Goal: Task Accomplishment & Management: Manage account settings

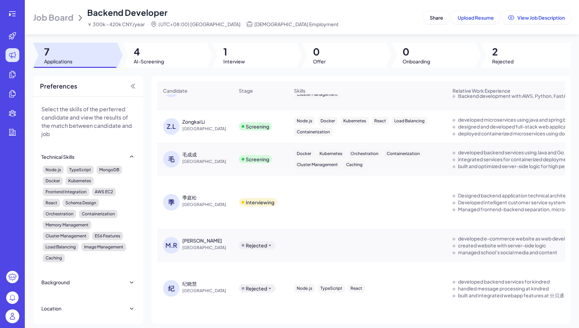
scroll to position [60, 0]
click at [222, 203] on span "[GEOGRAPHIC_DATA]" at bounding box center [208, 204] width 52 height 7
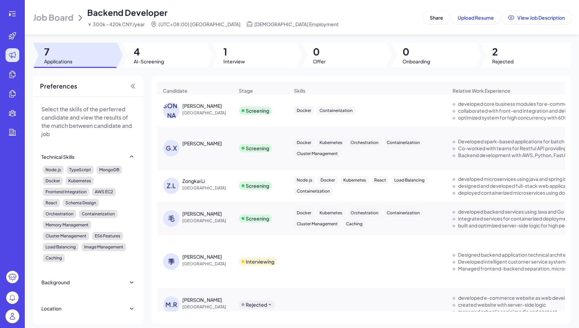
scroll to position [62, 0]
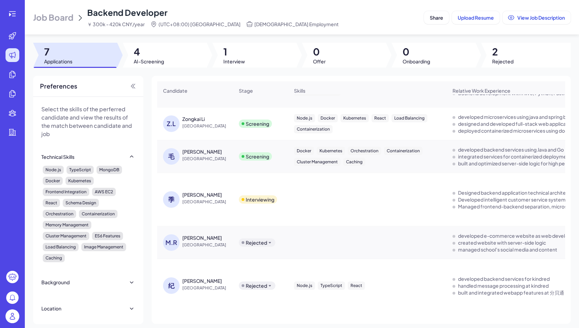
click at [212, 198] on span "[GEOGRAPHIC_DATA]" at bounding box center [208, 201] width 52 height 7
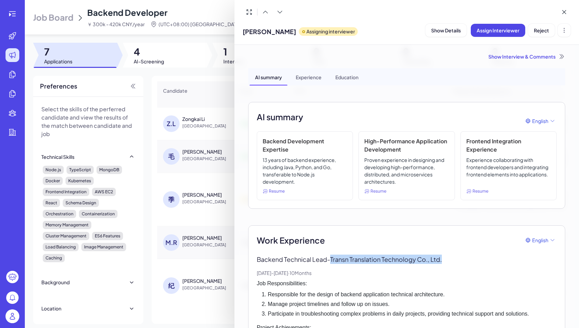
drag, startPoint x: 333, startPoint y: 258, endPoint x: 427, endPoint y: 255, distance: 93.8
click at [464, 258] on p "Backend Technical Lead - Transn Translation Technology Co., Ltd." at bounding box center [407, 259] width 300 height 9
drag, startPoint x: 426, startPoint y: 255, endPoint x: 406, endPoint y: 248, distance: 21.1
click at [426, 255] on p "Backend Technical Lead - Transn Translation Technology Co., Ltd." at bounding box center [407, 259] width 300 height 9
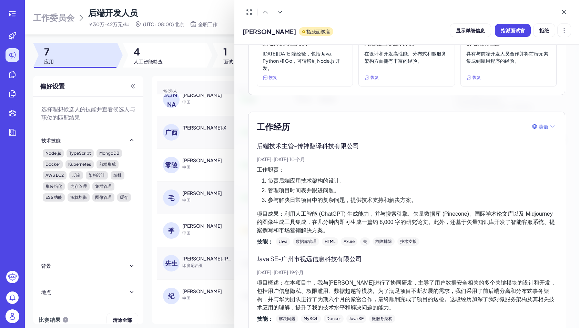
scroll to position [101, 0]
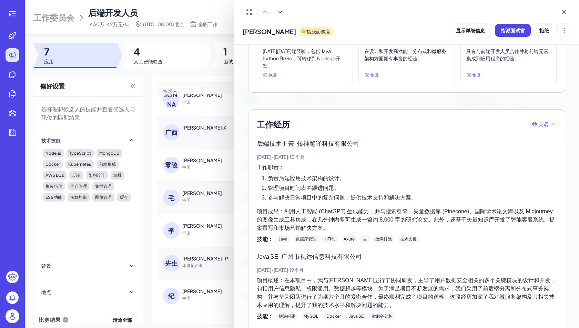
click at [203, 121] on div at bounding box center [289, 164] width 579 height 328
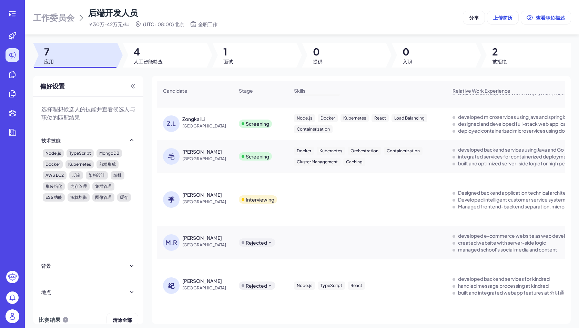
scroll to position [11, 0]
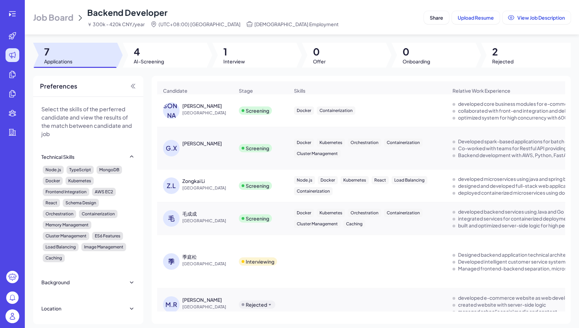
click at [208, 150] on div "G.X [PERSON_NAME]" at bounding box center [198, 148] width 71 height 17
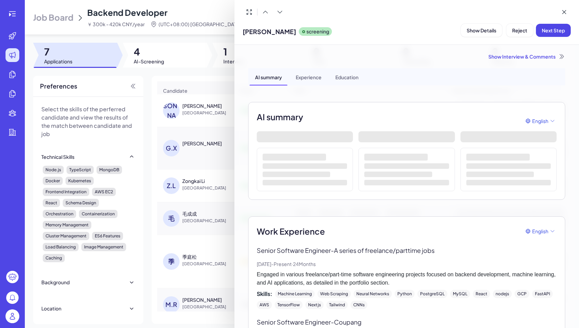
click at [220, 192] on div at bounding box center [289, 164] width 579 height 328
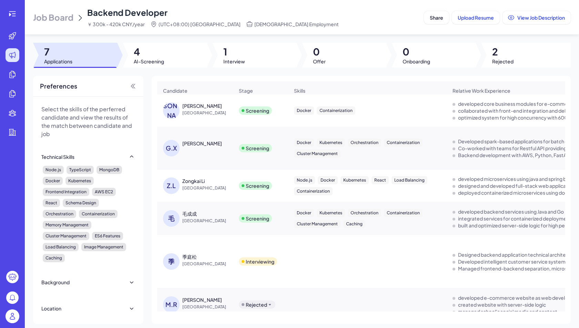
click at [222, 248] on div "季 [PERSON_NAME][GEOGRAPHIC_DATA]" at bounding box center [194, 262] width 75 height 28
drag, startPoint x: 234, startPoint y: 252, endPoint x: 194, endPoint y: 252, distance: 40.7
click at [234, 252] on div "Interviewing" at bounding box center [260, 261] width 54 height 19
click at [194, 253] on div "[PERSON_NAME]" at bounding box center [189, 256] width 14 height 7
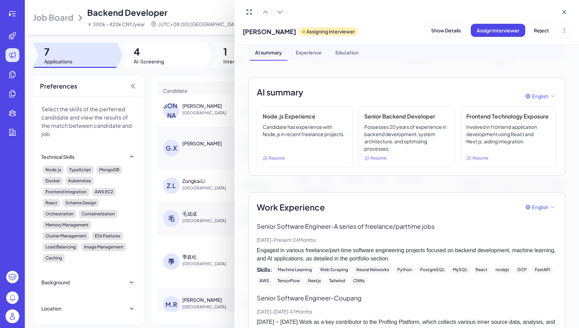
scroll to position [106, 0]
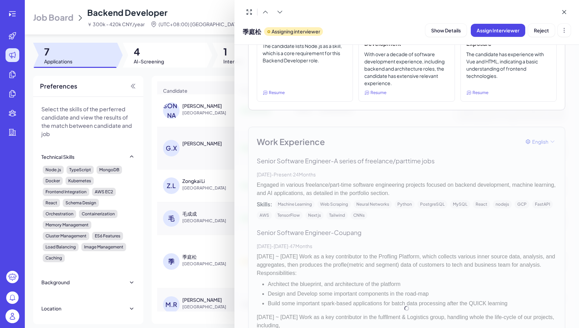
click at [347, 239] on div "Work Experience English Senior Software Engineer - A series of freelance/partti…" at bounding box center [406, 308] width 317 height 363
click at [218, 252] on div at bounding box center [289, 164] width 579 height 328
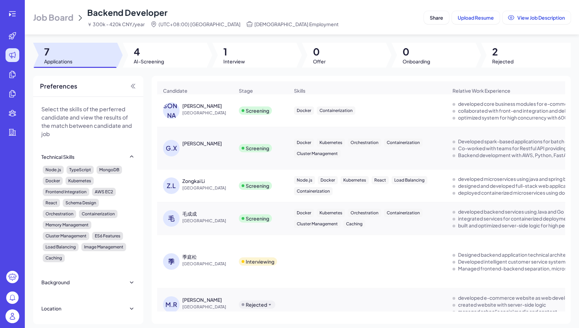
click at [198, 253] on div "[PERSON_NAME]" at bounding box center [208, 256] width 52 height 7
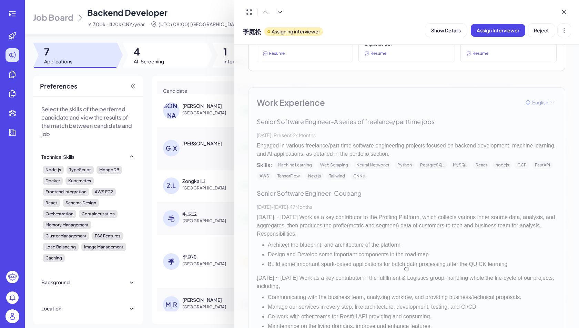
scroll to position [147, 0]
